Goal: Information Seeking & Learning: Learn about a topic

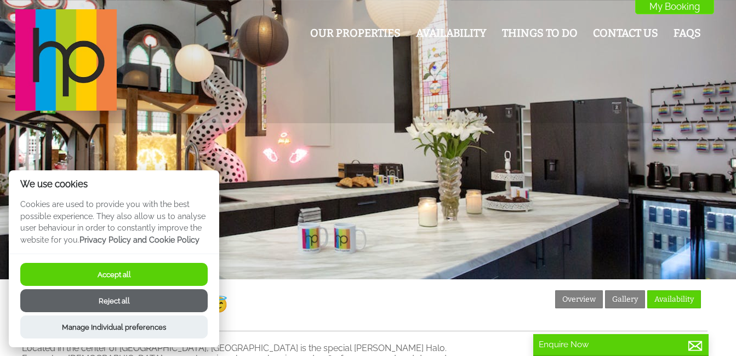
click at [136, 276] on button "Accept all" at bounding box center [113, 274] width 187 height 23
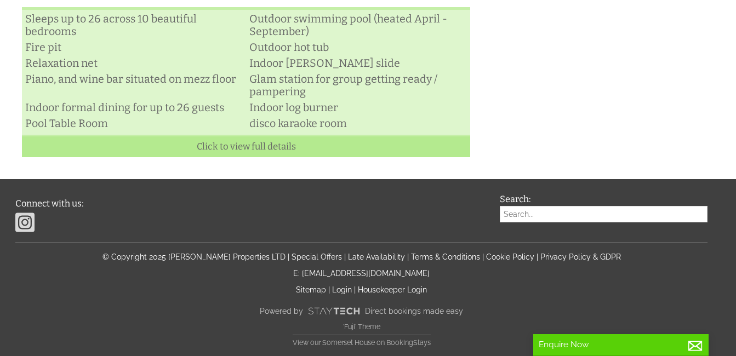
scroll to position [411, 0]
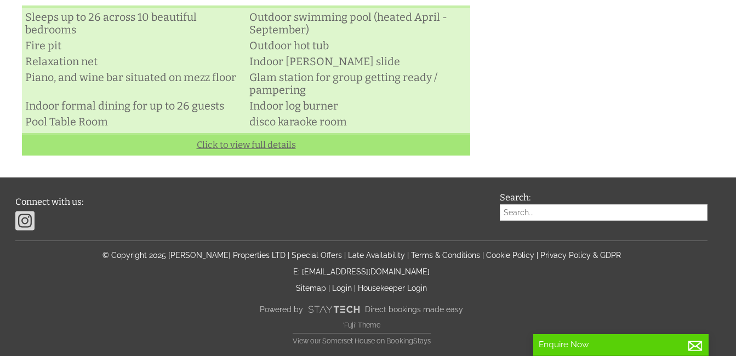
click at [261, 145] on link "Click to view full details" at bounding box center [246, 144] width 448 height 22
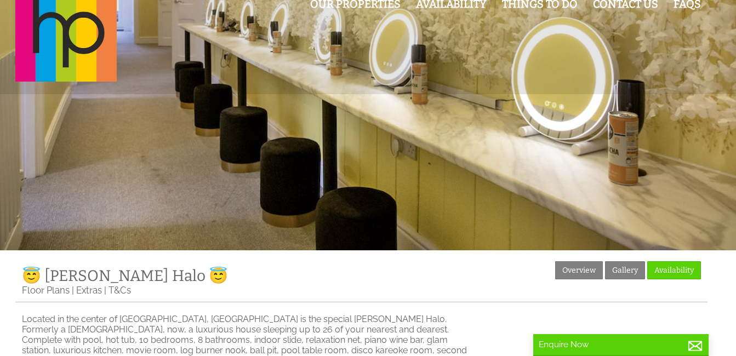
scroll to position [0, 0]
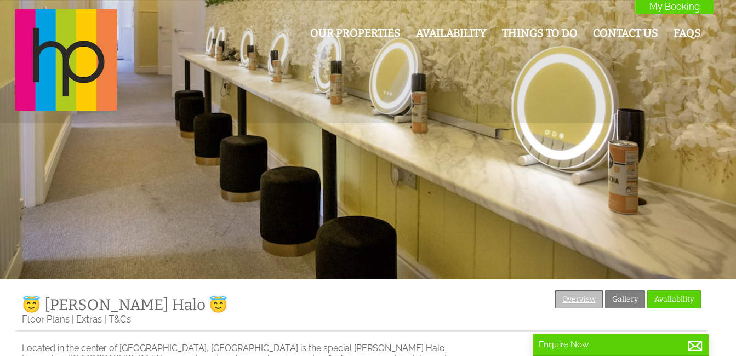
click at [579, 300] on link "Overview" at bounding box center [579, 300] width 48 height 18
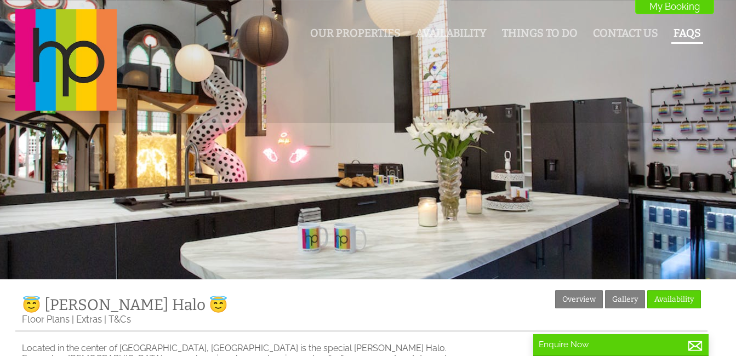
click at [688, 34] on link "FAQs" at bounding box center [687, 33] width 27 height 13
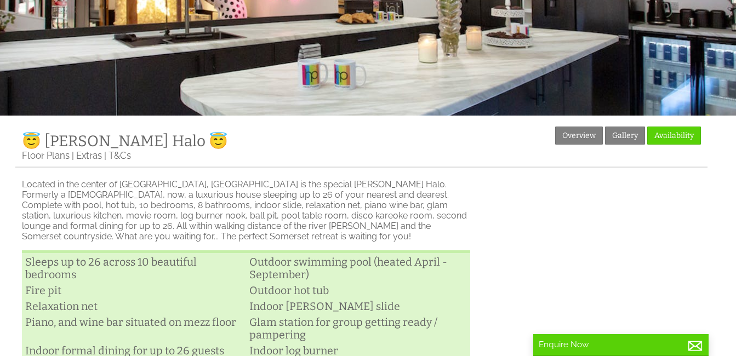
scroll to position [165, 0]
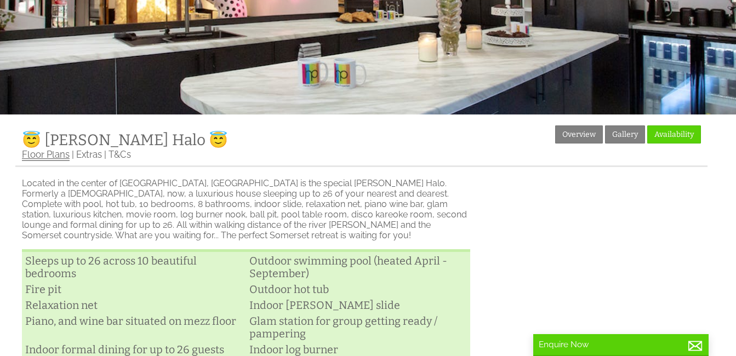
click at [50, 159] on link "Floor Plans" at bounding box center [46, 155] width 48 height 12
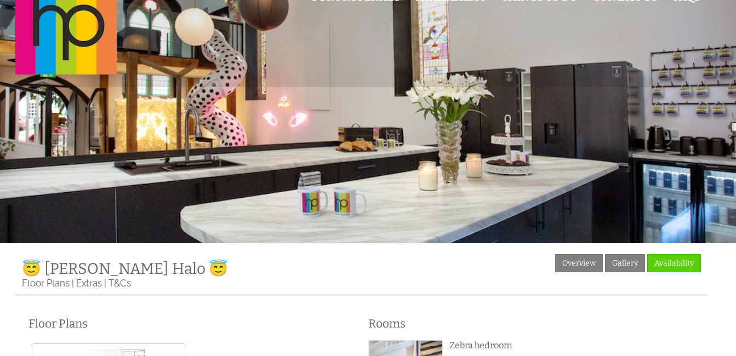
scroll to position [16, 0]
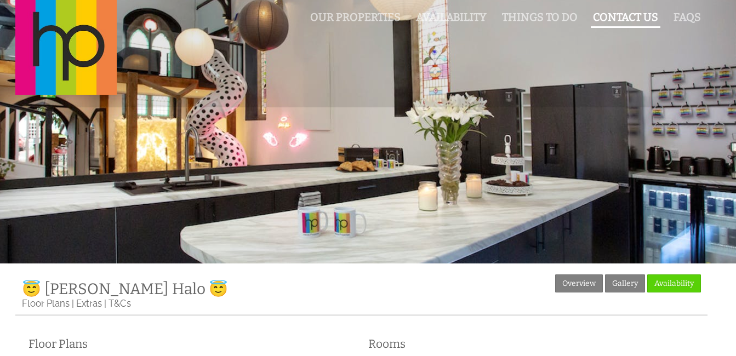
click at [641, 19] on link "Contact Us" at bounding box center [625, 17] width 65 height 13
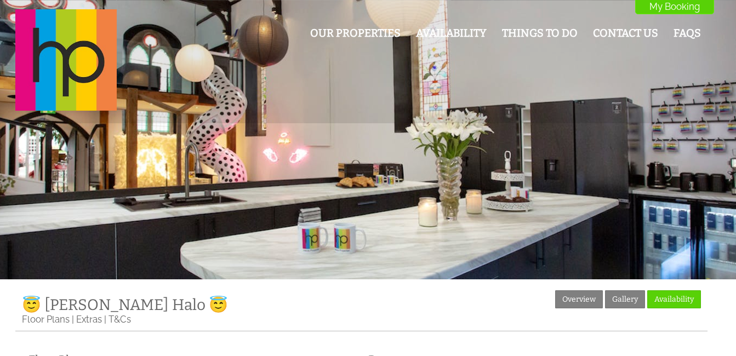
scroll to position [16, 0]
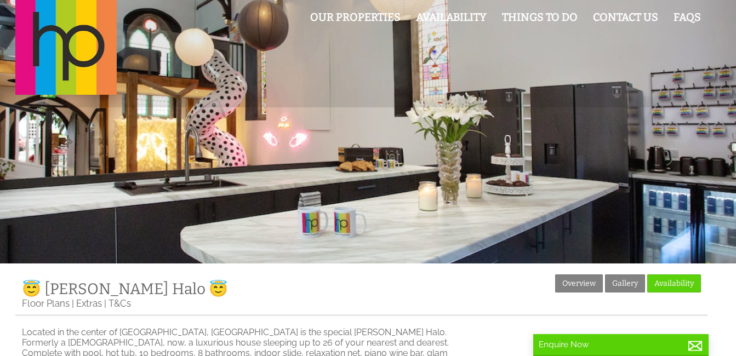
scroll to position [165, 0]
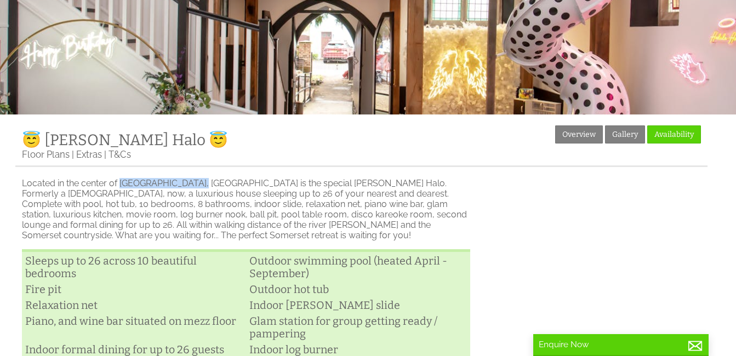
drag, startPoint x: 121, startPoint y: 187, endPoint x: 200, endPoint y: 184, distance: 78.4
click at [200, 184] on p "Located in the center of [GEOGRAPHIC_DATA], [GEOGRAPHIC_DATA] is the special [P…" at bounding box center [246, 209] width 448 height 62
copy p "[GEOGRAPHIC_DATA], [GEOGRAPHIC_DATA]"
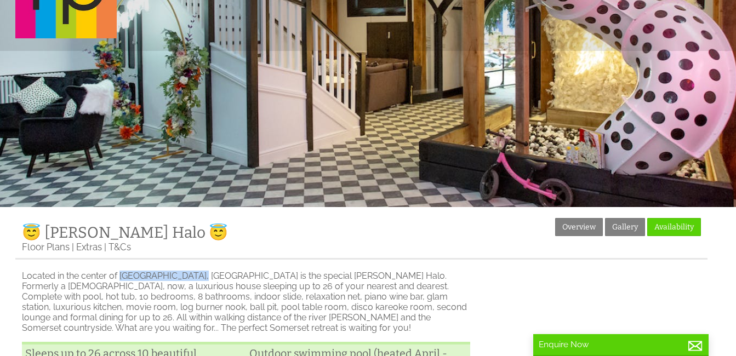
scroll to position [0, 0]
